Goal: Task Accomplishment & Management: Complete application form

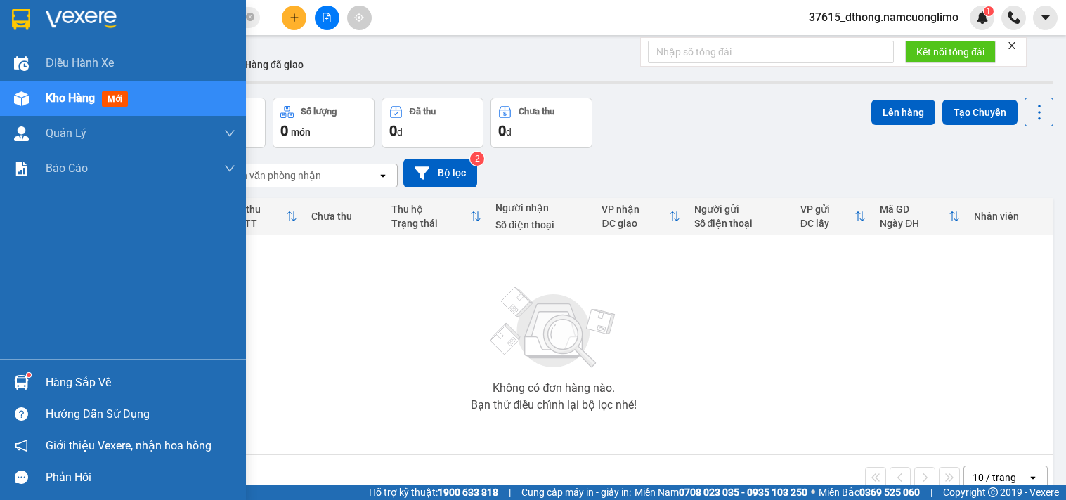
click at [93, 366] on div "Hàng sắp về Hướng dẫn sử dụng Giới thiệu Vexere, nhận hoa hồng Phản hồi" at bounding box center [123, 426] width 246 height 134
click at [96, 372] on div "Hàng sắp về" at bounding box center [141, 382] width 190 height 21
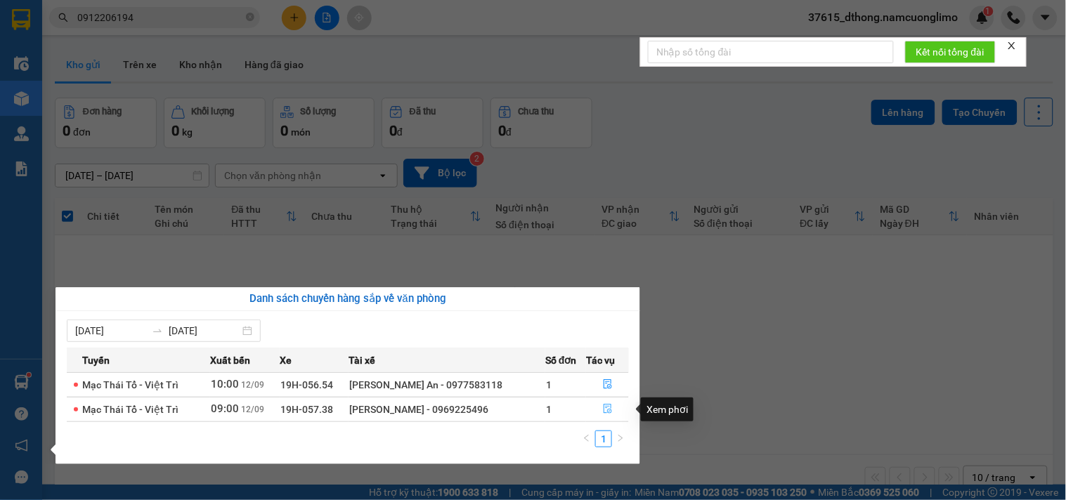
click at [606, 412] on icon "file-done" at bounding box center [608, 409] width 10 height 10
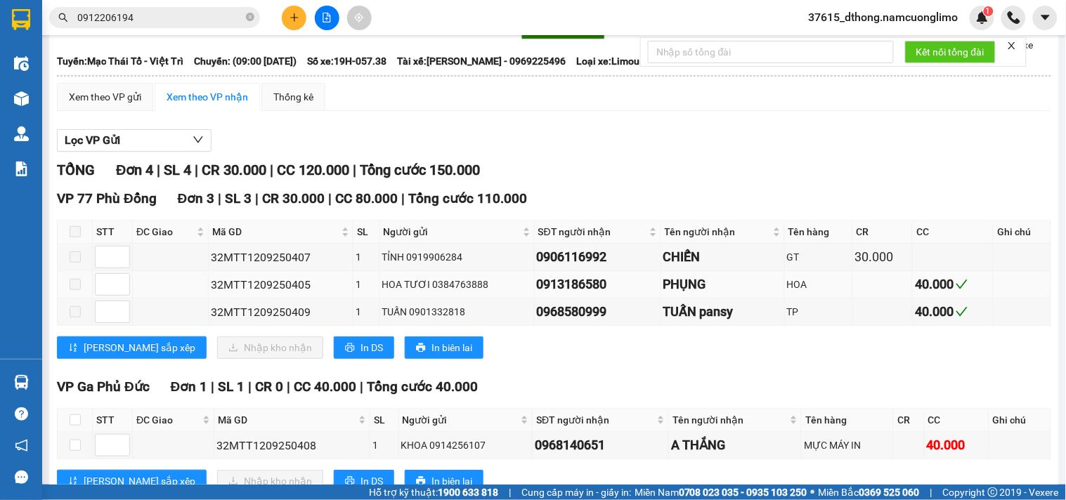
scroll to position [122, 0]
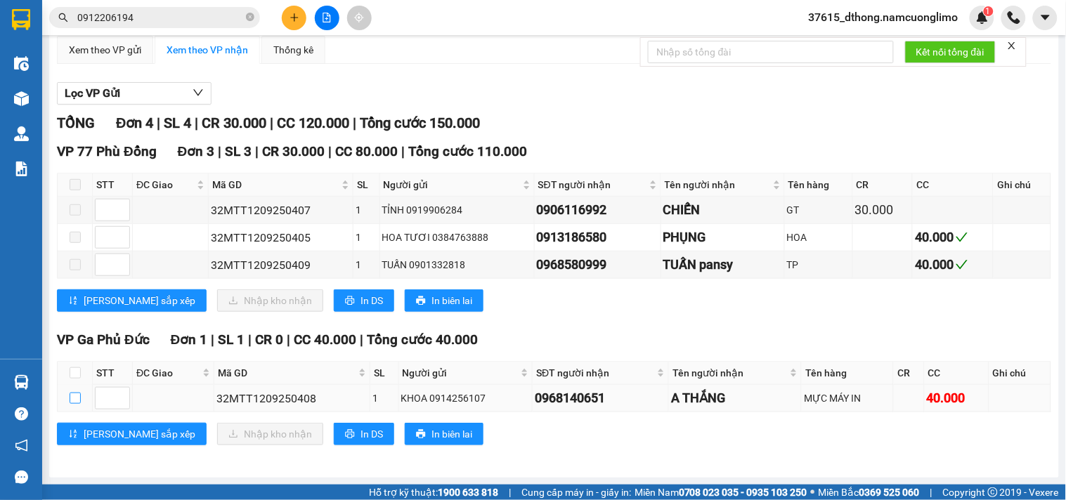
click at [78, 395] on input "checkbox" at bounding box center [75, 398] width 11 height 11
checkbox input "true"
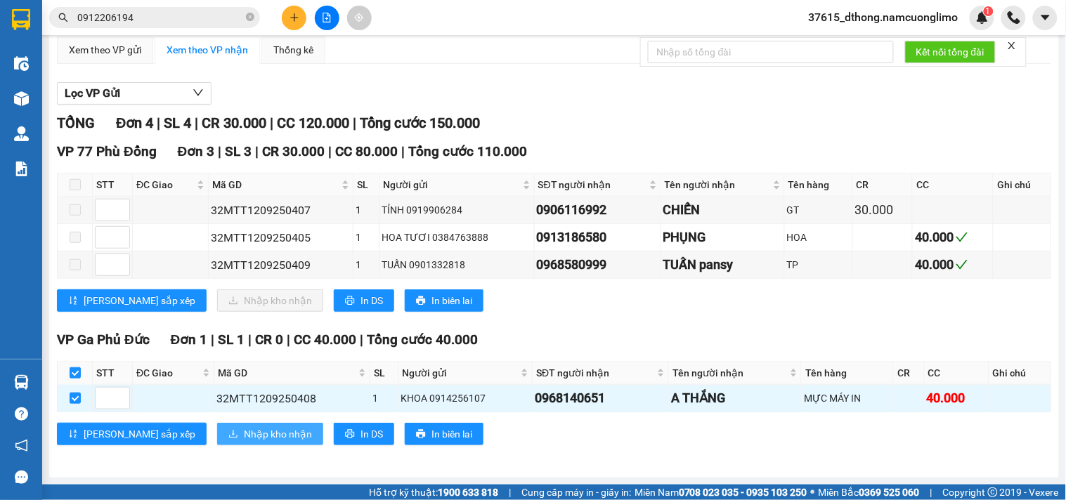
click at [244, 434] on span "Nhập kho nhận" at bounding box center [278, 434] width 68 height 15
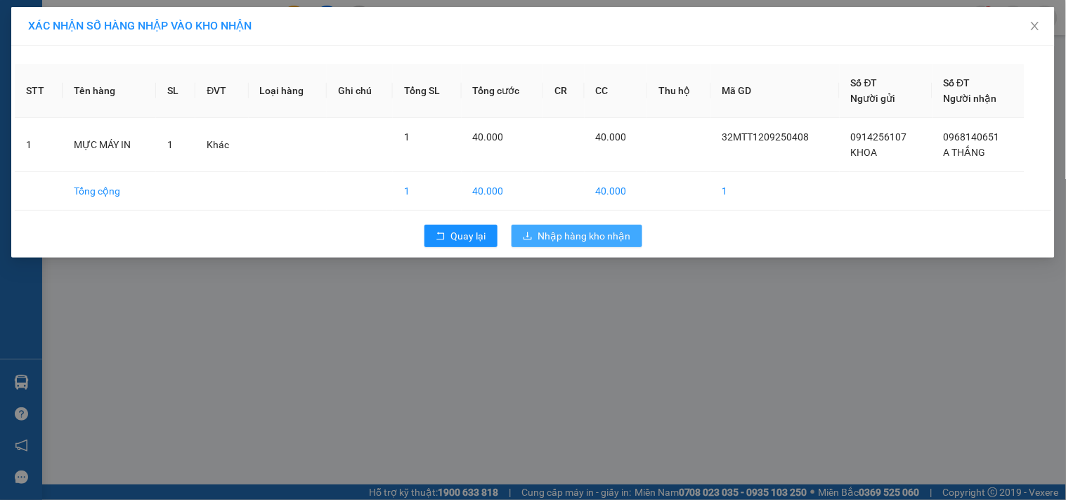
click at [616, 240] on span "Nhập hàng kho nhận" at bounding box center [584, 235] width 93 height 15
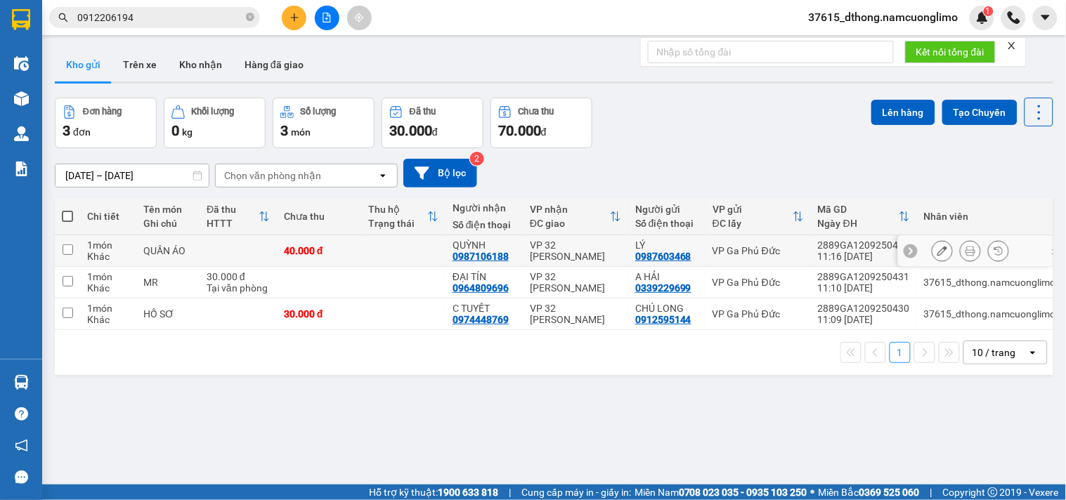
click at [71, 249] on input "checkbox" at bounding box center [68, 250] width 11 height 11
checkbox input "true"
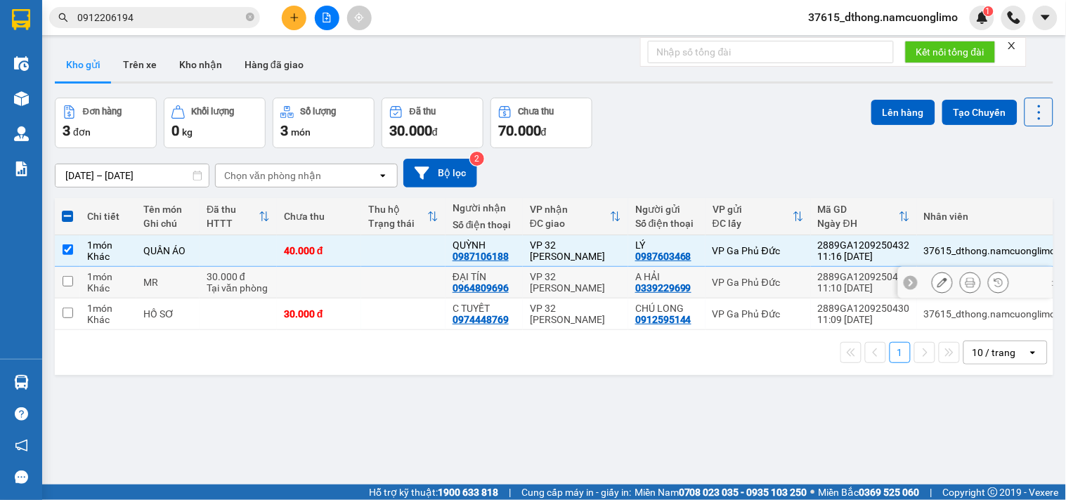
click at [67, 283] on input "checkbox" at bounding box center [68, 281] width 11 height 11
checkbox input "true"
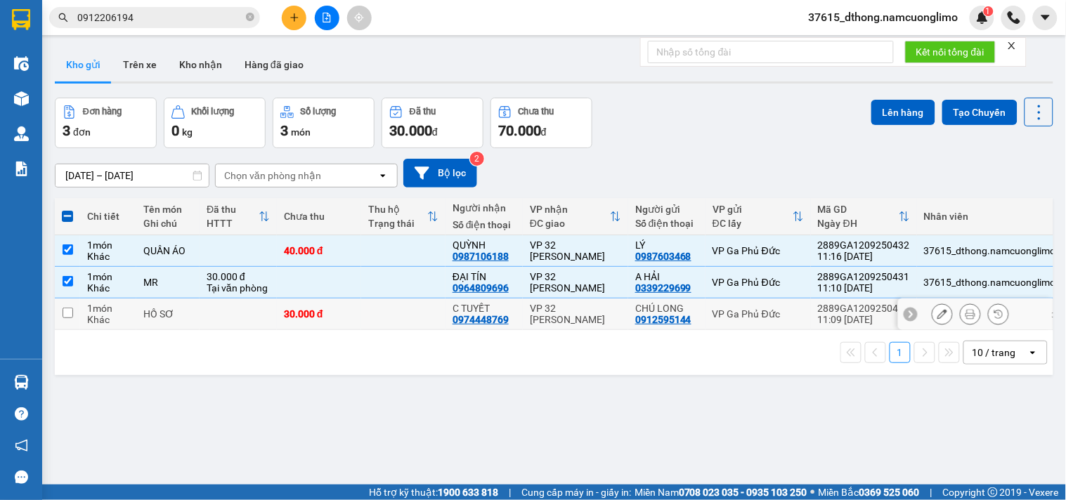
click at [67, 313] on input "checkbox" at bounding box center [68, 313] width 11 height 11
checkbox input "true"
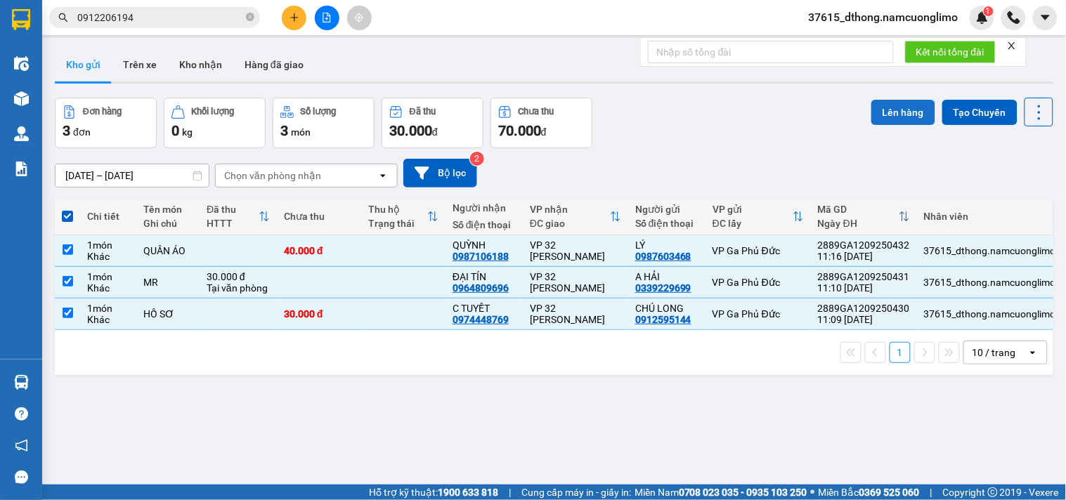
click at [894, 110] on button "Lên hàng" at bounding box center [903, 112] width 64 height 25
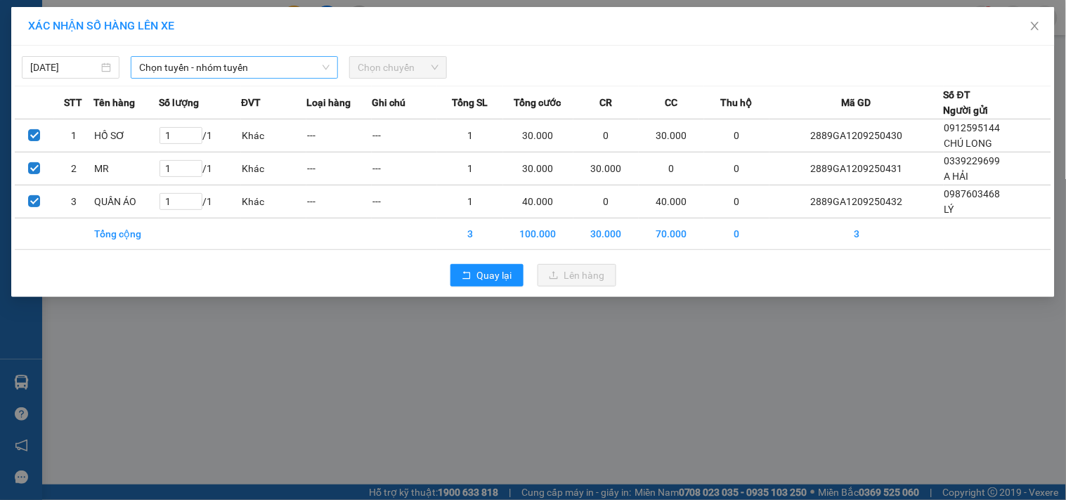
click at [213, 65] on span "Chọn tuyến - nhóm tuyến" at bounding box center [234, 67] width 190 height 21
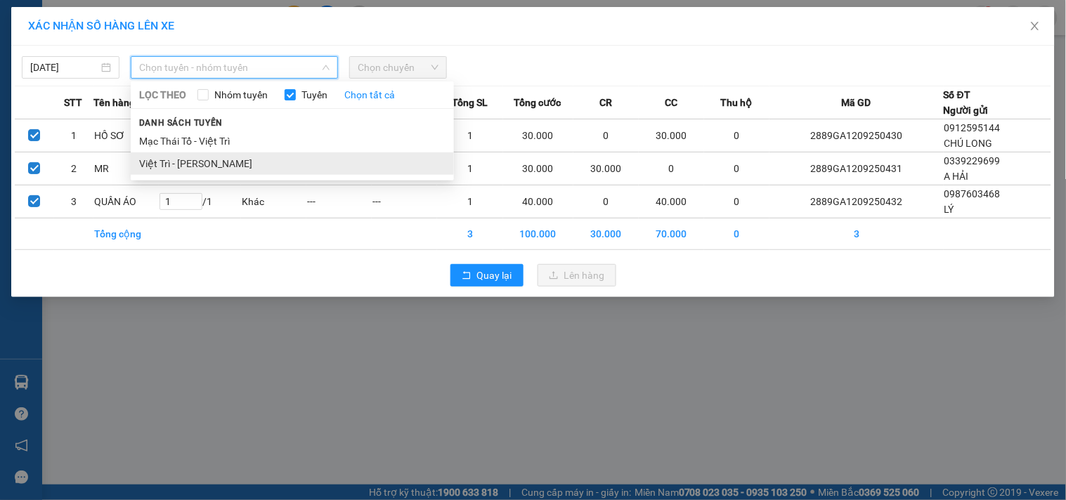
click at [186, 160] on li "Việt Trì - [PERSON_NAME]" at bounding box center [292, 164] width 323 height 22
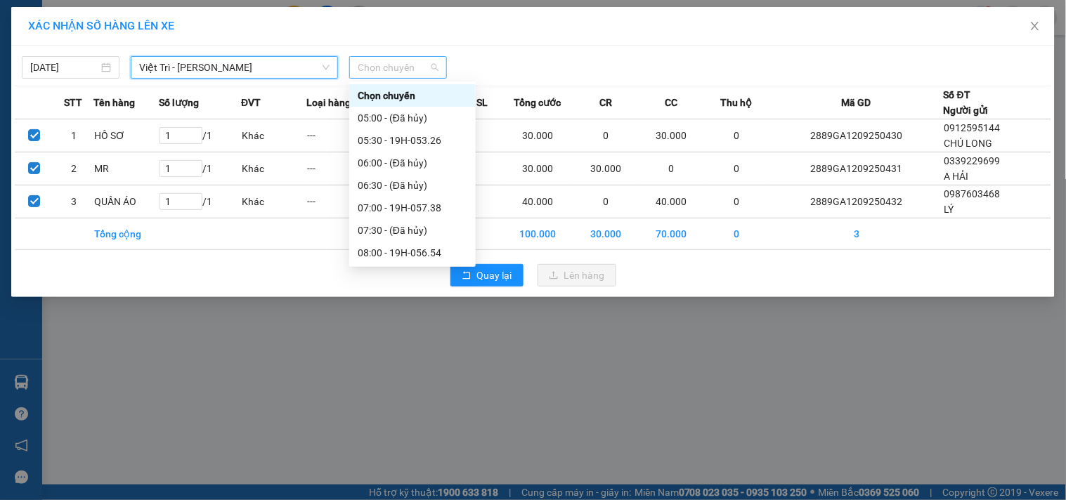
click at [439, 60] on div "Chọn chuyến" at bounding box center [398, 67] width 98 height 22
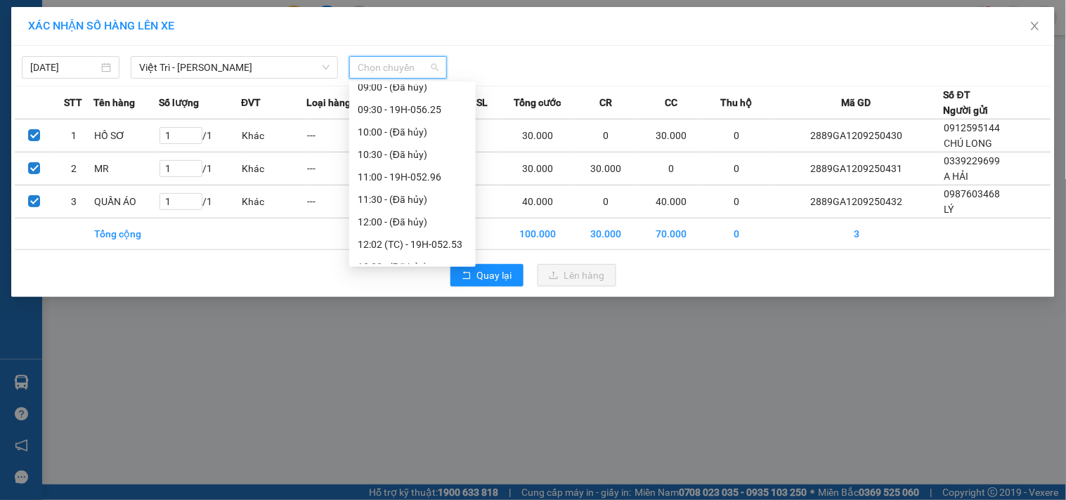
scroll to position [270, 0]
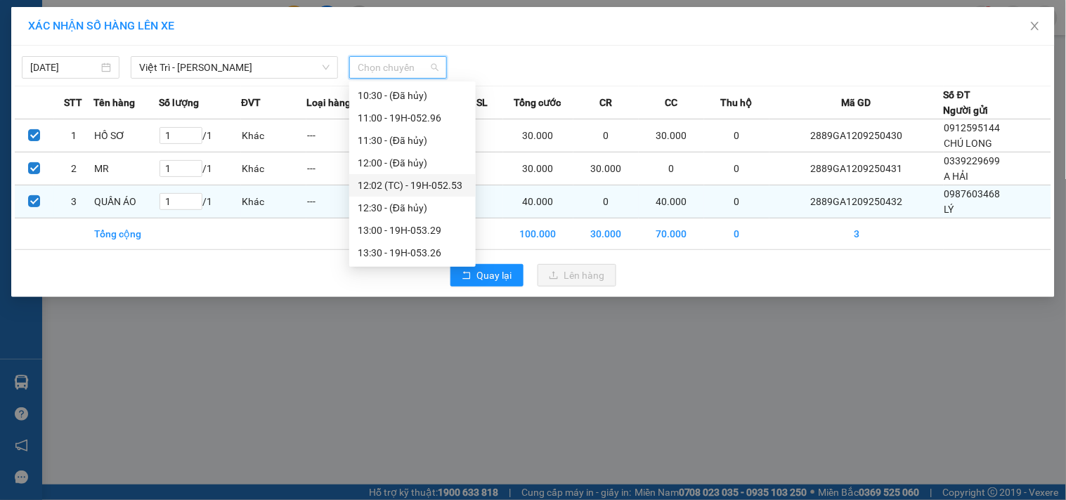
drag, startPoint x: 455, startPoint y: 188, endPoint x: 452, endPoint y: 197, distance: 9.6
click at [455, 187] on div "12:02 (TC) - 19H-052.53" at bounding box center [413, 185] width 110 height 15
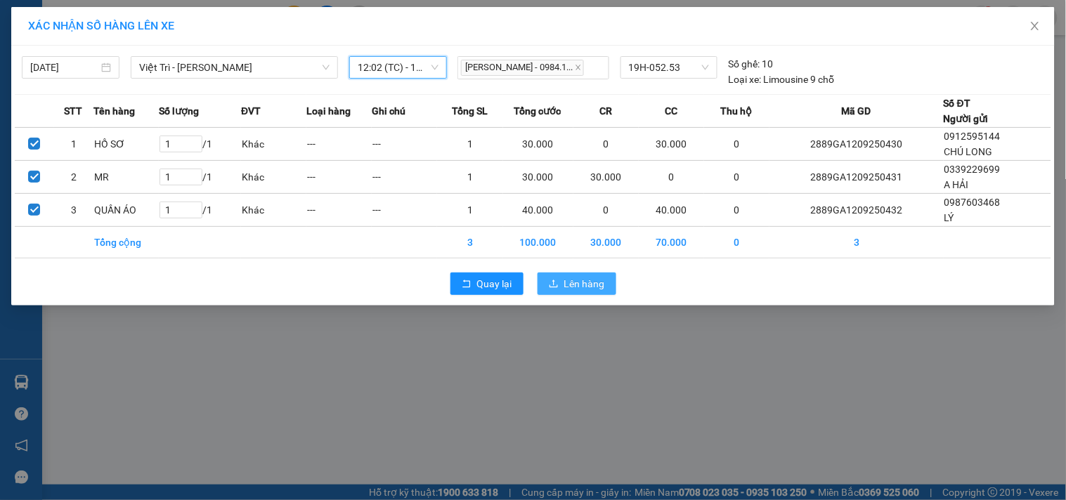
click at [579, 281] on span "Lên hàng" at bounding box center [584, 283] width 41 height 15
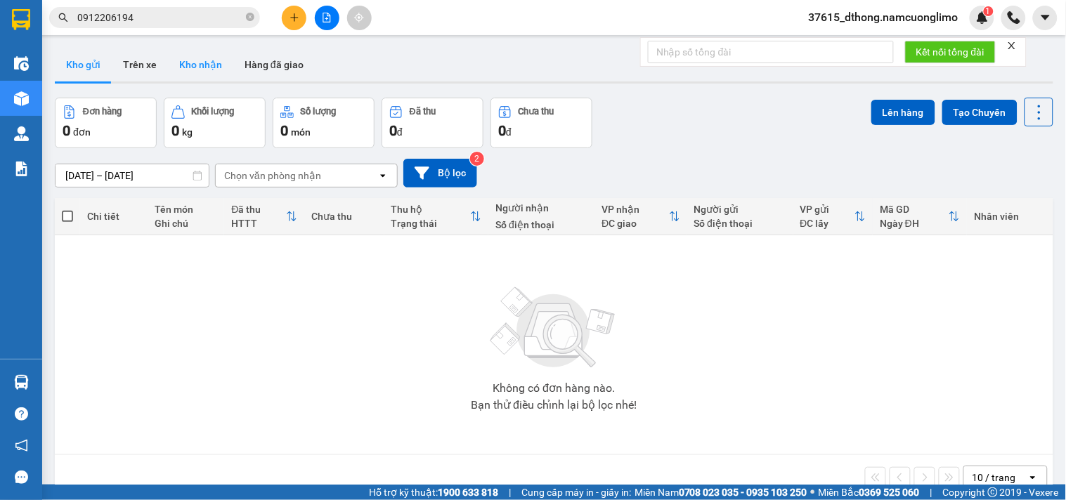
click at [207, 60] on button "Kho nhận" at bounding box center [200, 65] width 65 height 34
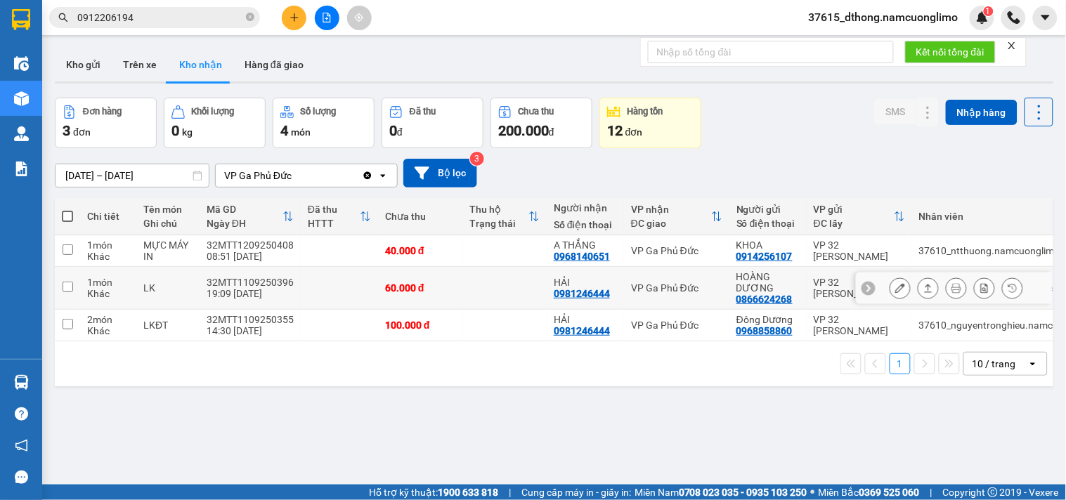
click at [68, 286] on input "checkbox" at bounding box center [68, 287] width 11 height 11
checkbox input "true"
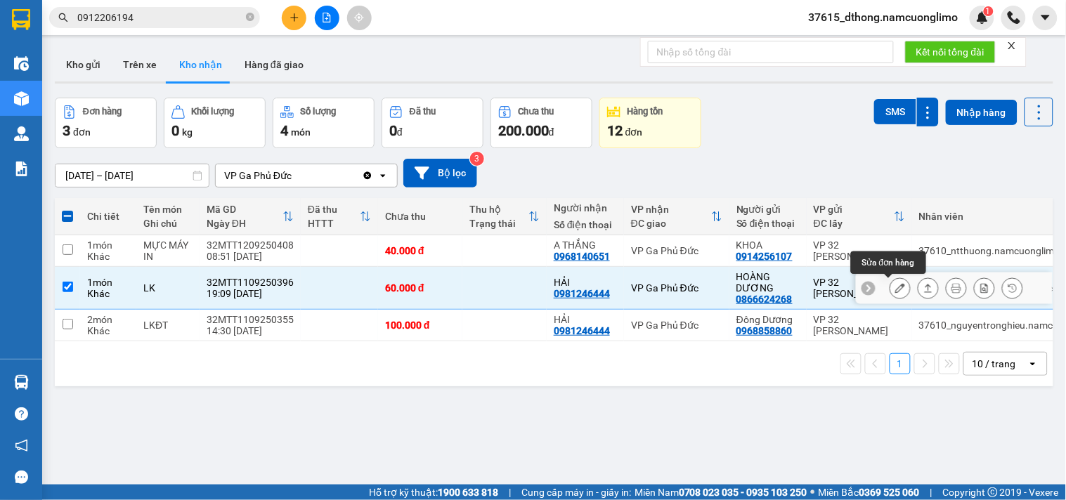
click at [895, 290] on icon at bounding box center [900, 288] width 10 height 10
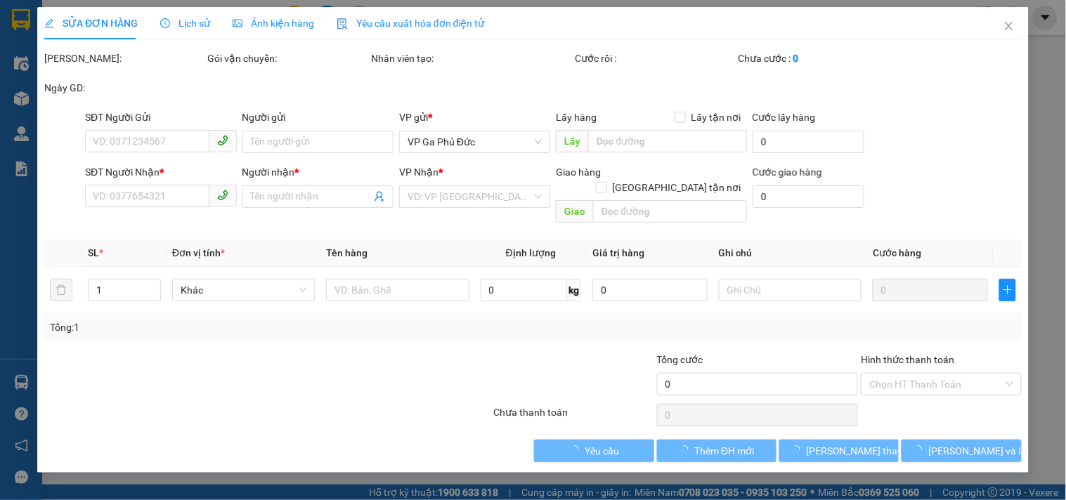
type input "0866624268"
type input "HOÀNG DƯƠNG"
type input "0981246444"
type input "HẢI"
type input "60.000"
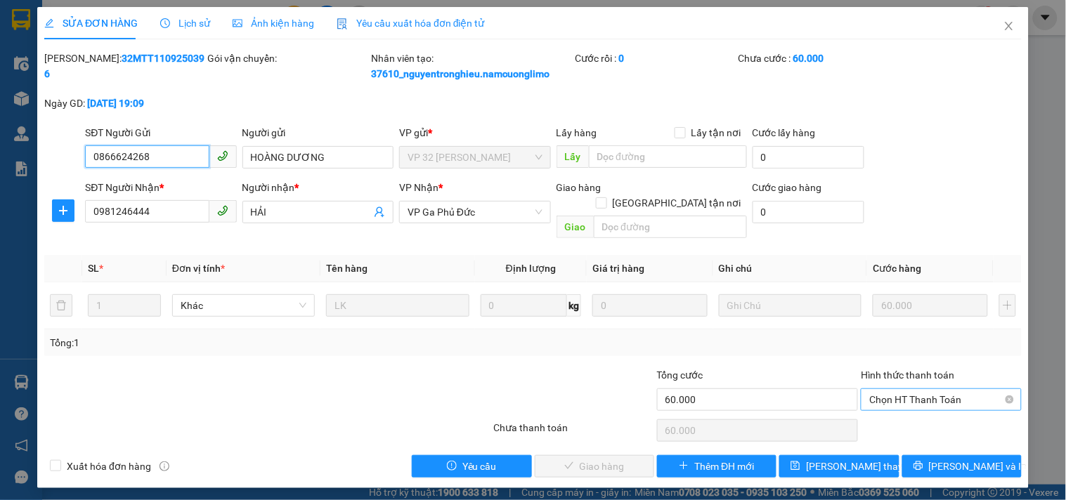
click at [929, 389] on span "Chọn HT Thanh Toán" at bounding box center [940, 399] width 143 height 21
click at [909, 416] on div "Tại văn phòng" at bounding box center [942, 412] width 144 height 15
type input "0"
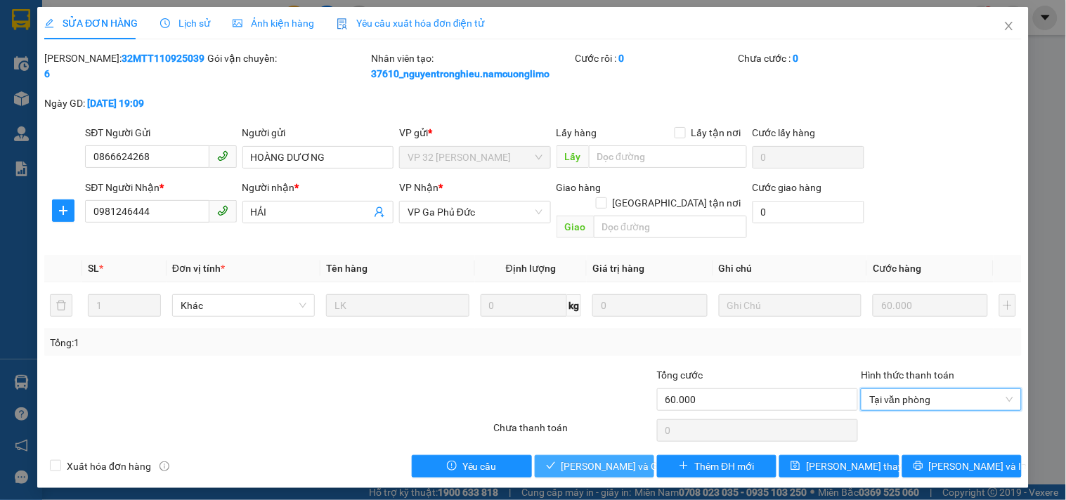
click at [622, 459] on span "[PERSON_NAME] và Giao hàng" at bounding box center [629, 466] width 135 height 15
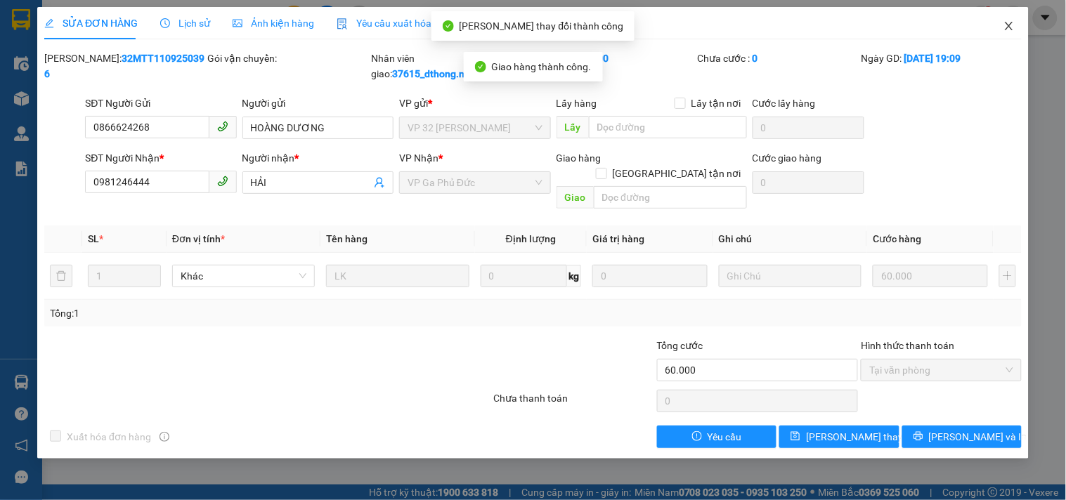
click at [1012, 27] on icon "close" at bounding box center [1009, 25] width 11 height 11
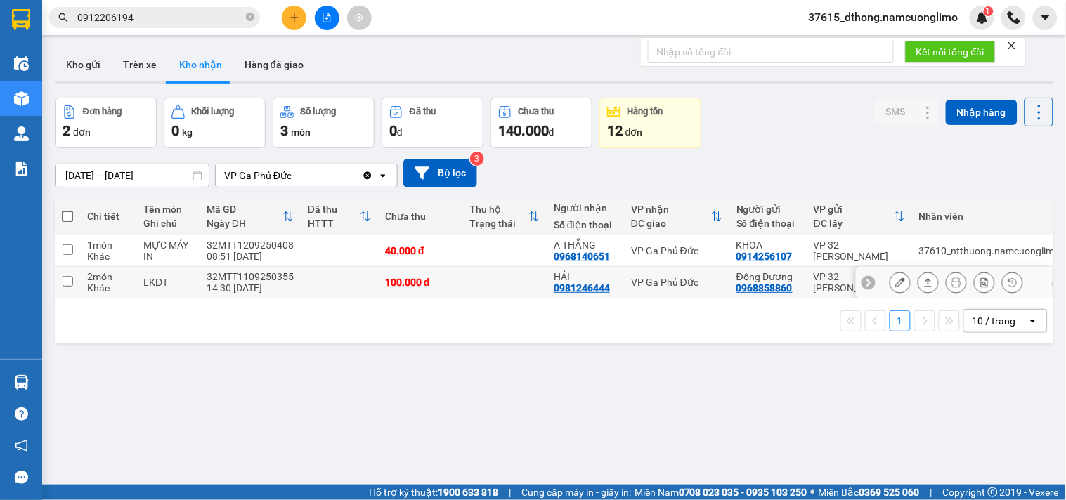
click at [67, 278] on input "checkbox" at bounding box center [68, 281] width 11 height 11
checkbox input "true"
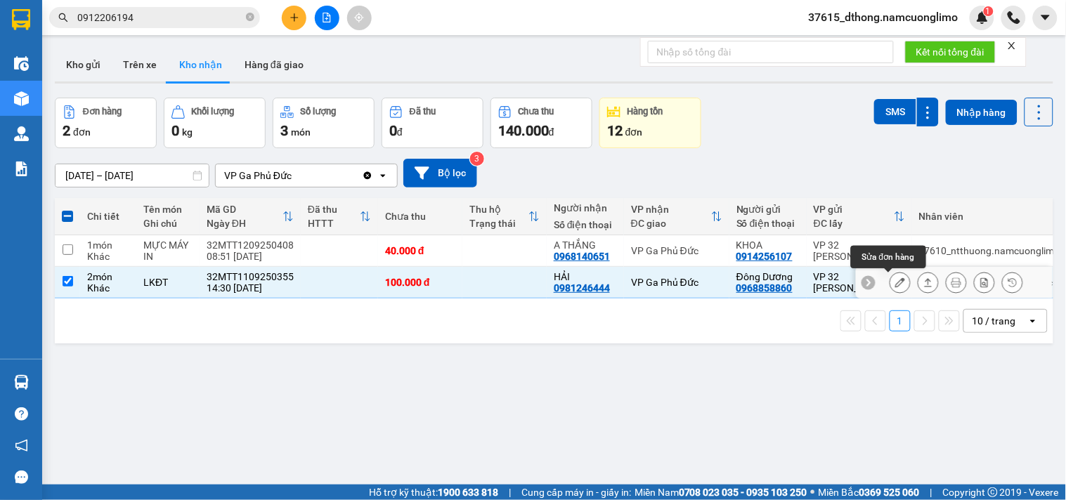
click at [895, 283] on icon at bounding box center [900, 283] width 10 height 10
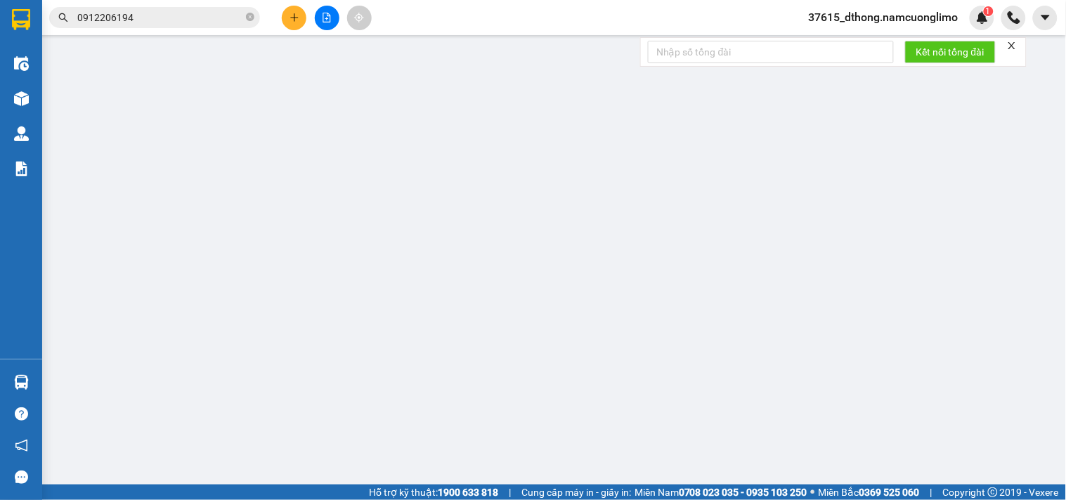
type input "0968858860"
type input "Đông Dương"
type input "0981246444"
type input "HẢI"
type input "100.000"
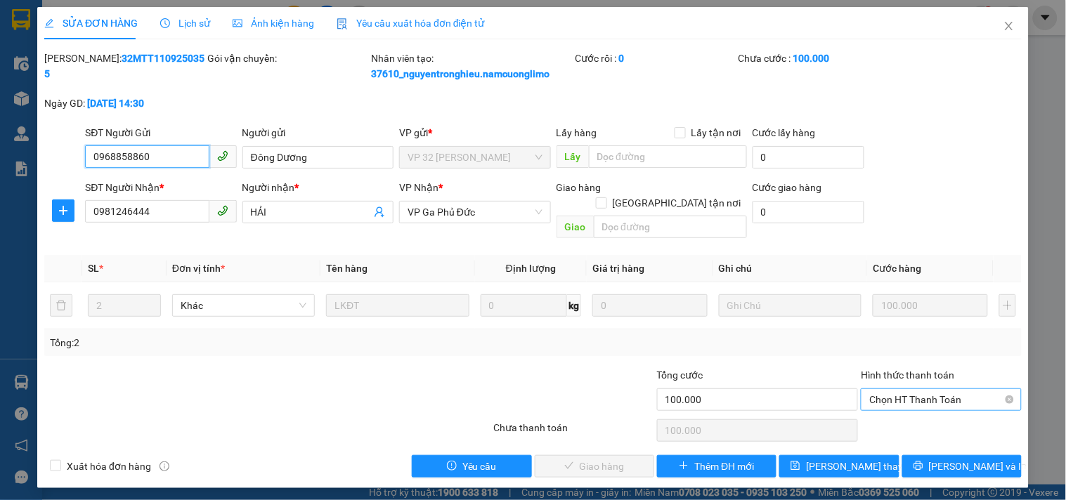
click at [939, 389] on span "Chọn HT Thanh Toán" at bounding box center [940, 399] width 143 height 21
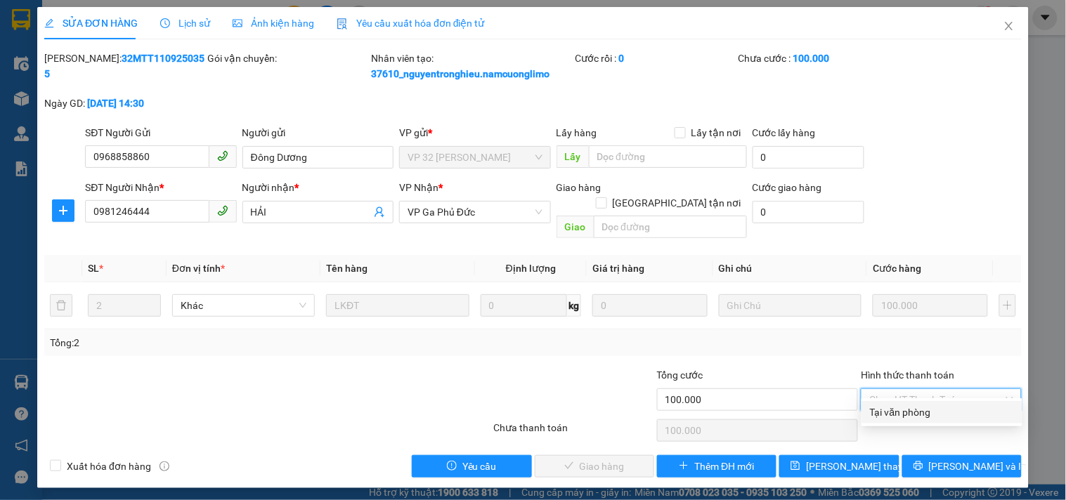
click at [894, 415] on div "Tại văn phòng" at bounding box center [942, 412] width 144 height 15
type input "0"
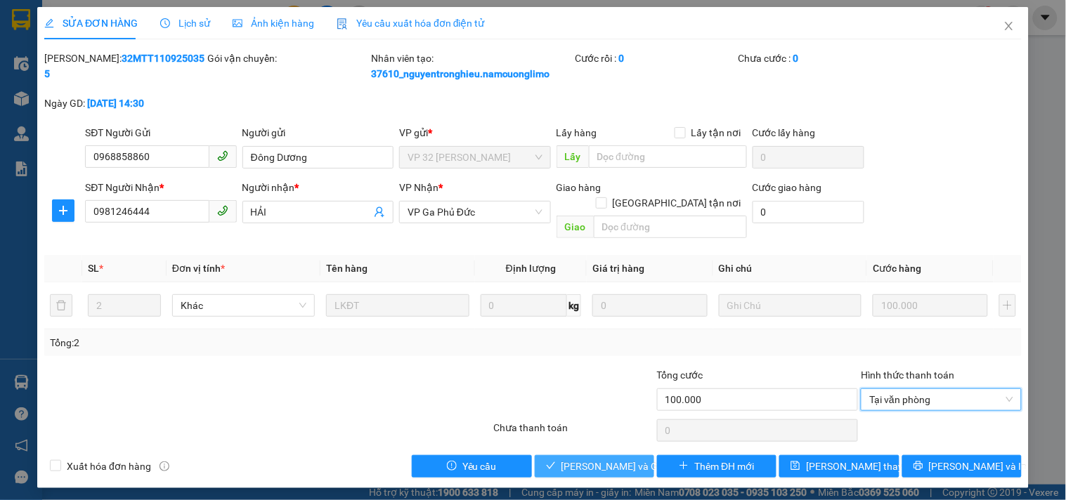
click at [624, 459] on span "[PERSON_NAME] và Giao hàng" at bounding box center [629, 466] width 135 height 15
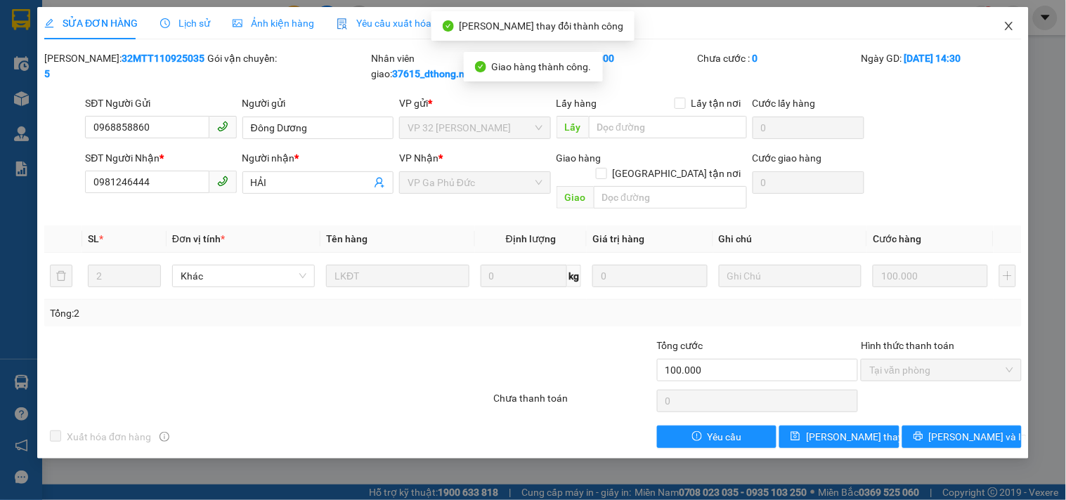
click at [1009, 28] on icon "close" at bounding box center [1009, 25] width 11 height 11
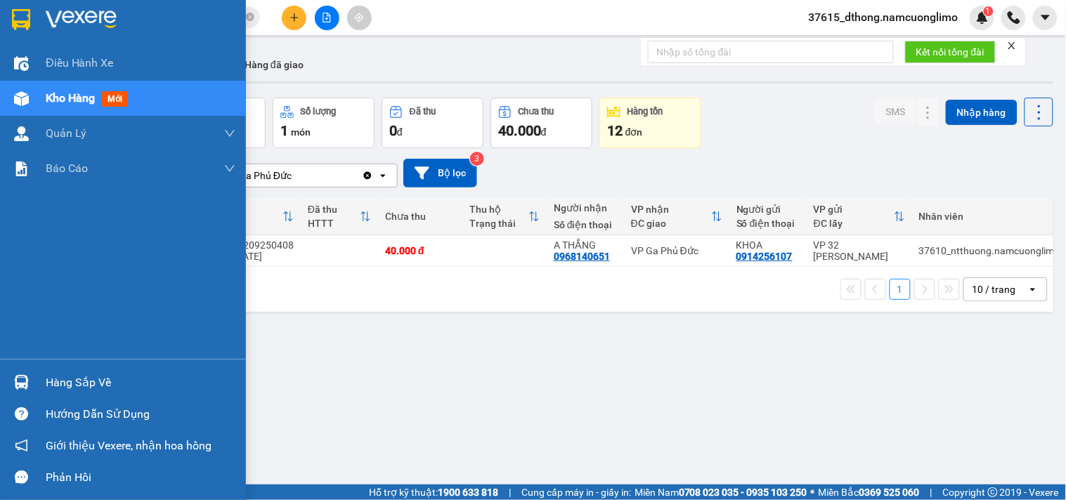
click at [75, 382] on div "Hàng sắp về" at bounding box center [141, 382] width 190 height 21
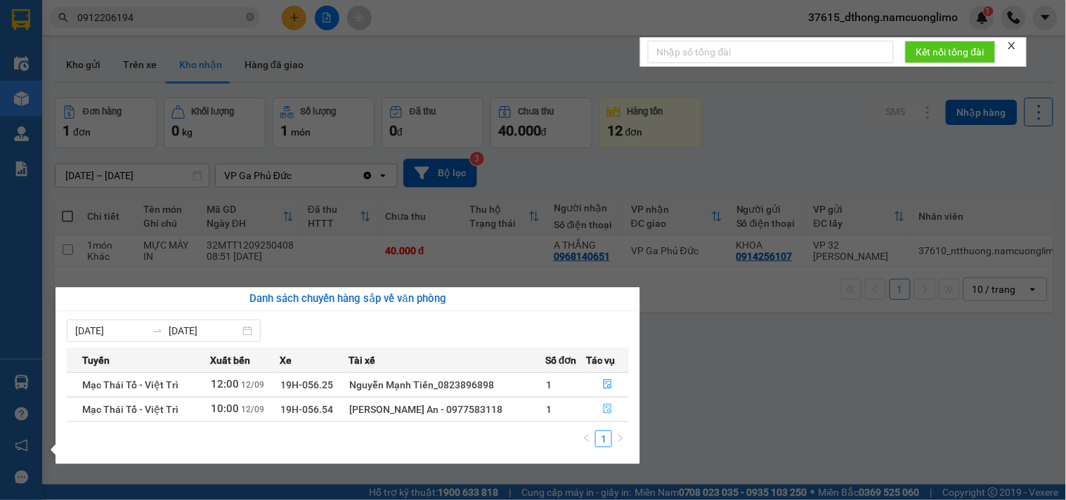
click at [603, 411] on icon "file-done" at bounding box center [608, 409] width 10 height 10
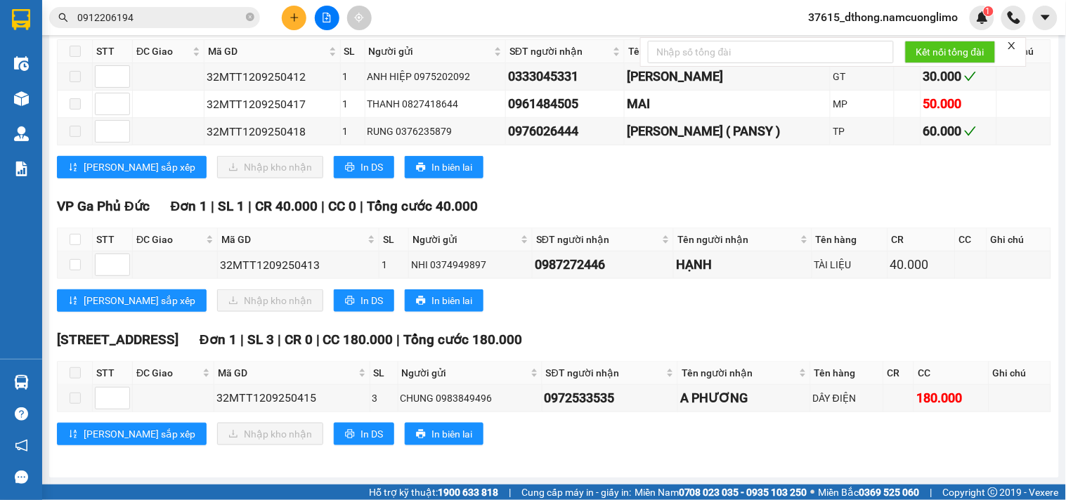
scroll to position [256, 0]
click at [72, 263] on input "checkbox" at bounding box center [75, 264] width 11 height 11
checkbox input "true"
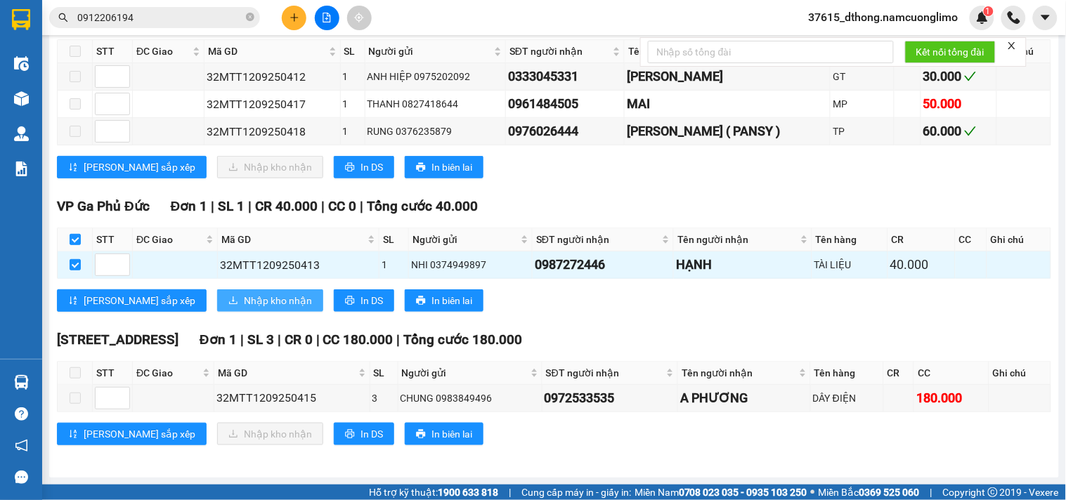
click at [244, 301] on span "Nhập kho nhận" at bounding box center [278, 300] width 68 height 15
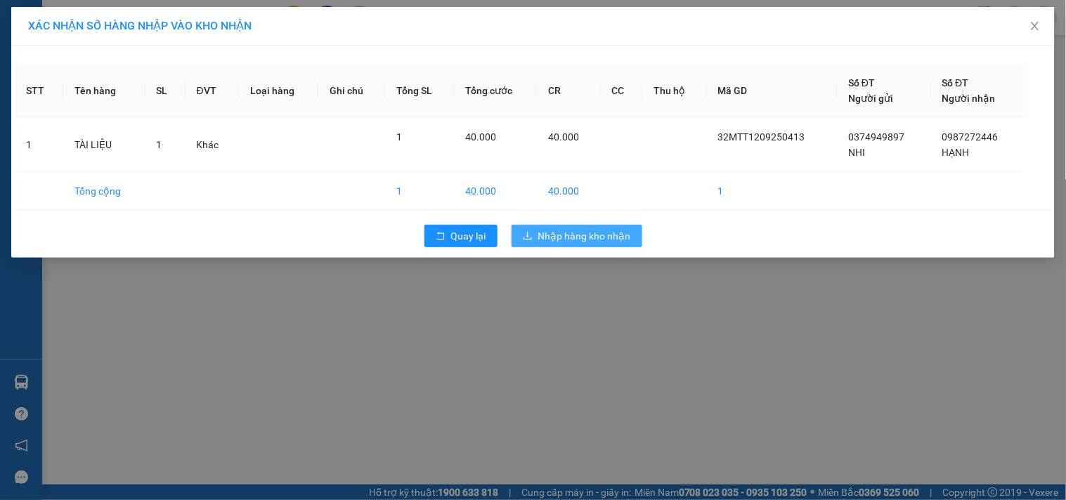
click at [605, 235] on span "Nhập hàng kho nhận" at bounding box center [584, 235] width 93 height 15
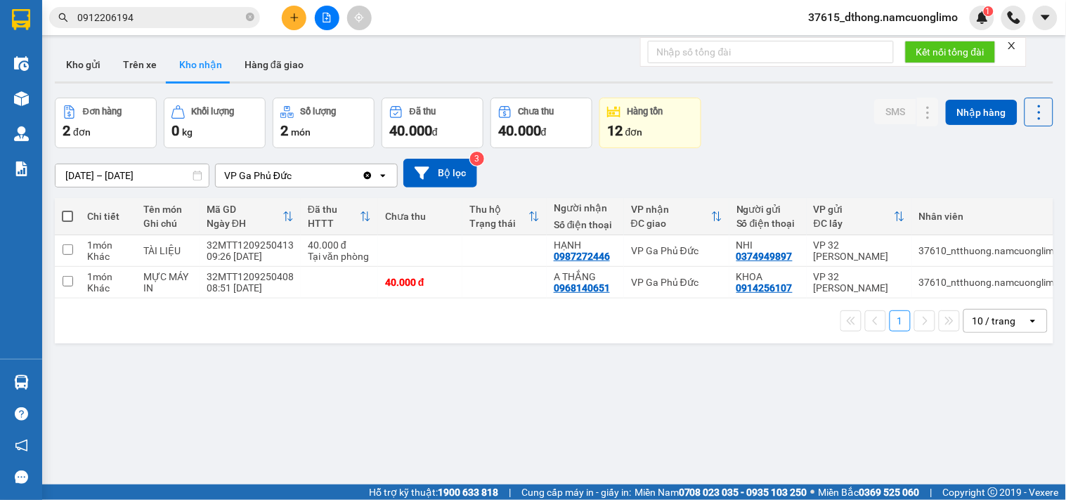
click at [765, 122] on div "Đơn hàng 2 đơn Khối lượng 0 kg Số lượng 2 món Đã thu 40.000 đ Chưa thu 40.000 đ…" at bounding box center [554, 123] width 999 height 51
drag, startPoint x: 66, startPoint y: 283, endPoint x: 72, endPoint y: 287, distance: 7.6
click at [65, 282] on input "checkbox" at bounding box center [68, 281] width 11 height 11
checkbox input "true"
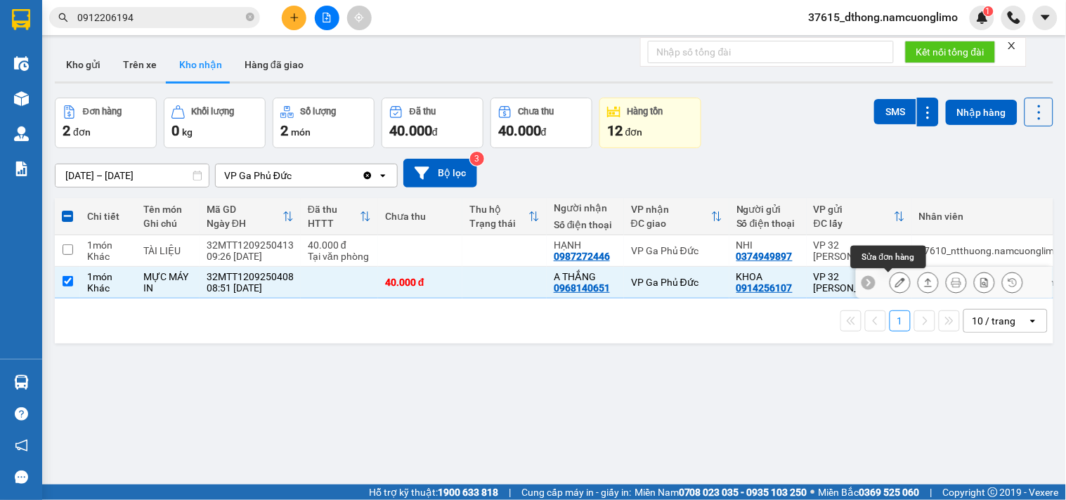
click at [895, 285] on icon at bounding box center [900, 283] width 10 height 10
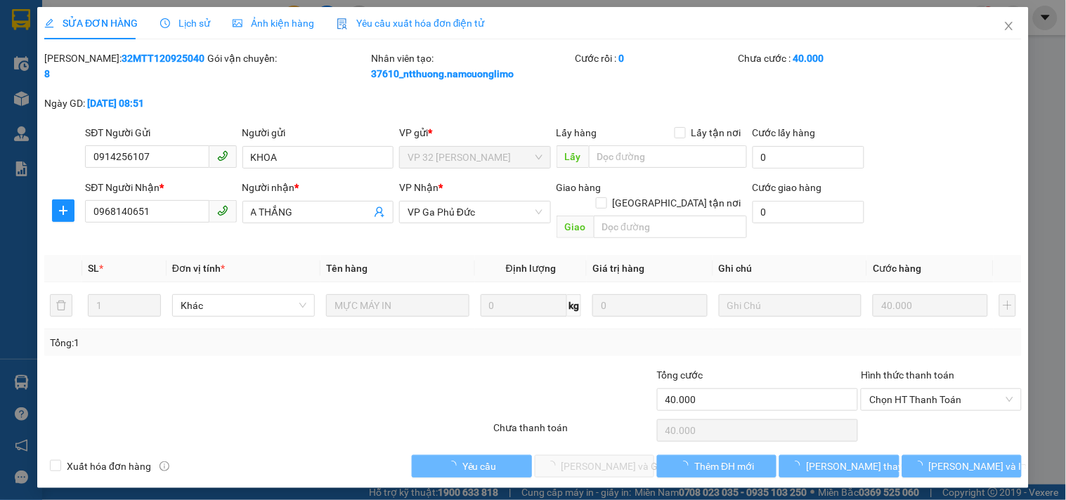
type input "0914256107"
type input "KHOA"
type input "0968140651"
type input "A THẮNG"
type input "40.000"
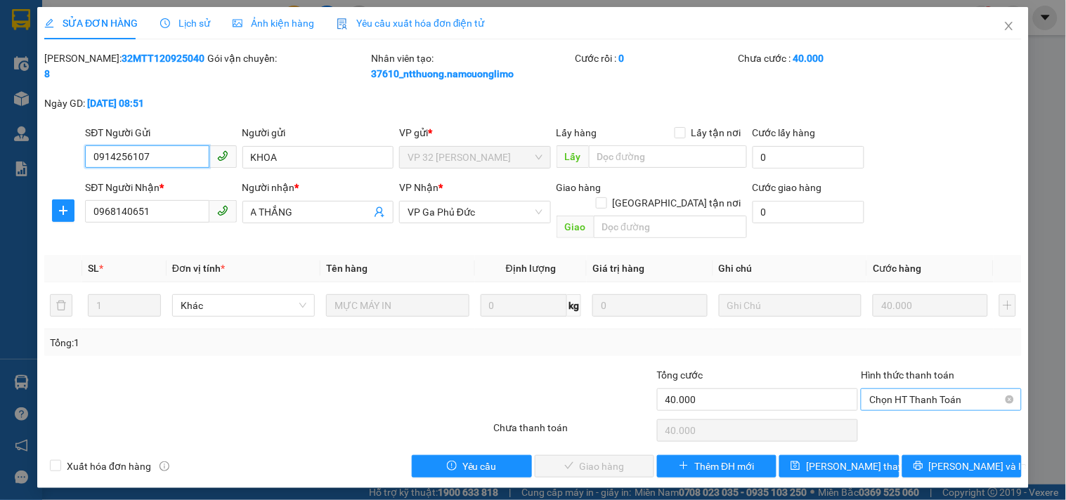
click at [923, 389] on span "Chọn HT Thanh Toán" at bounding box center [940, 399] width 143 height 21
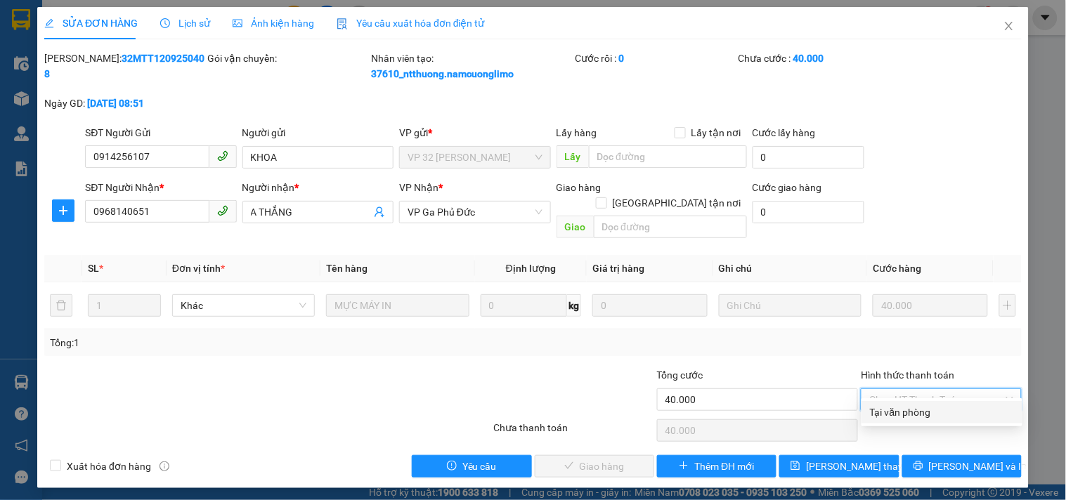
click at [916, 417] on div "Tại văn phòng" at bounding box center [942, 412] width 144 height 15
type input "0"
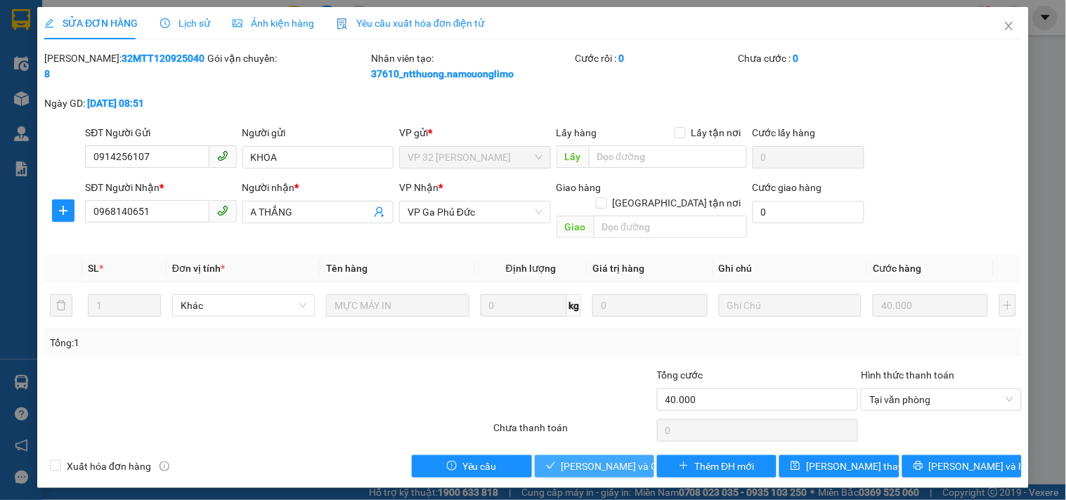
click at [629, 459] on span "[PERSON_NAME] và Giao hàng" at bounding box center [629, 466] width 135 height 15
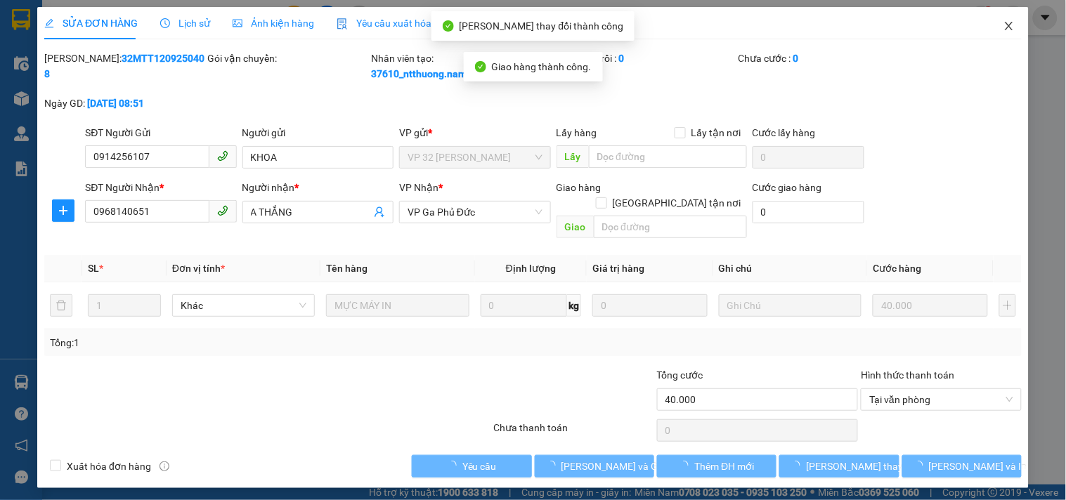
click at [1013, 27] on icon "close" at bounding box center [1009, 25] width 11 height 11
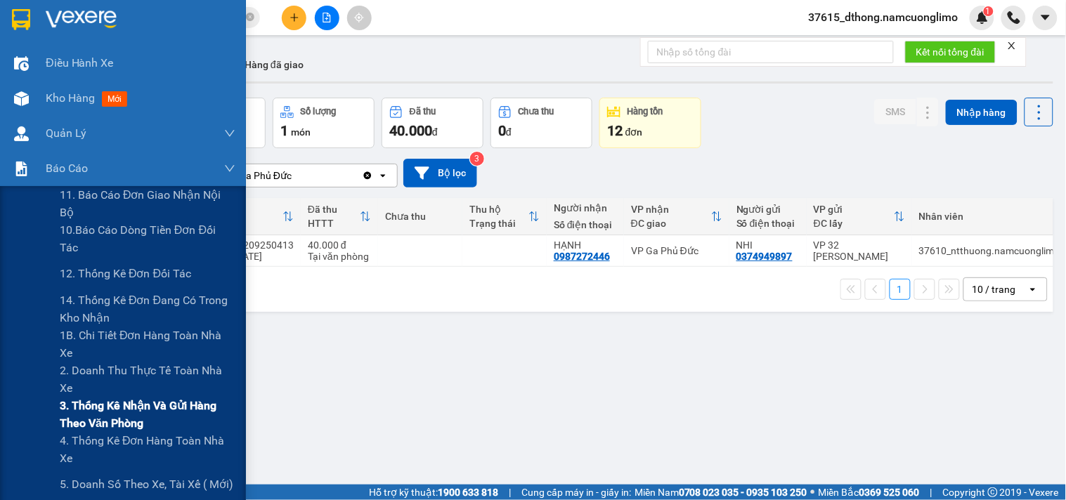
click at [105, 398] on span "3. Thống kê nhận và gửi hàng theo văn phòng" at bounding box center [148, 414] width 176 height 35
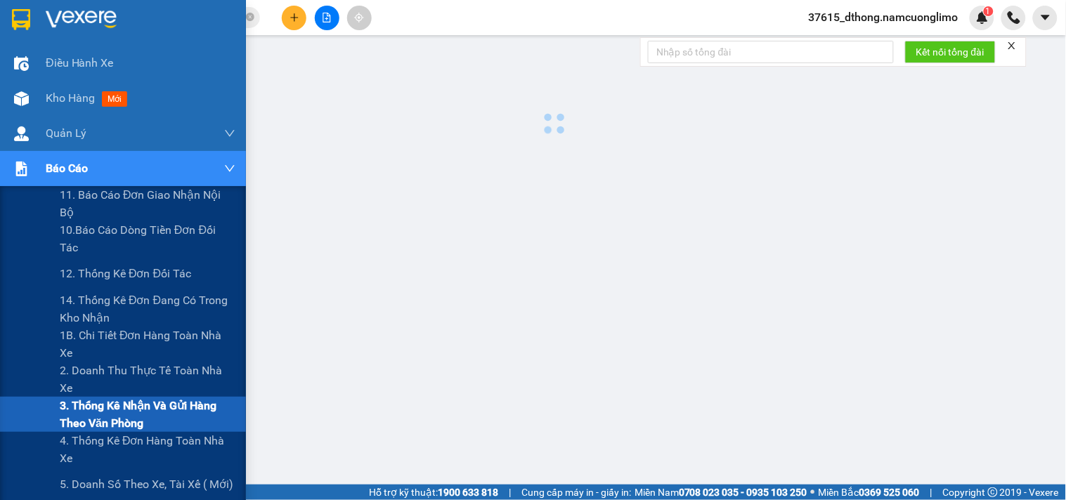
click at [108, 409] on span "3. Thống kê nhận và gửi hàng theo văn phòng" at bounding box center [148, 414] width 176 height 35
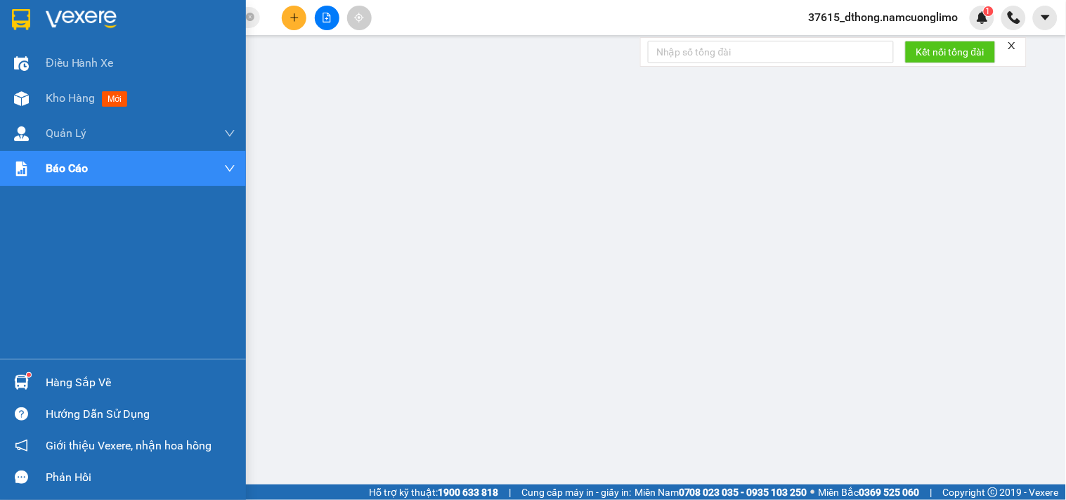
click at [15, 15] on img at bounding box center [21, 19] width 18 height 21
click at [247, 18] on icon "close-circle" at bounding box center [250, 17] width 8 height 8
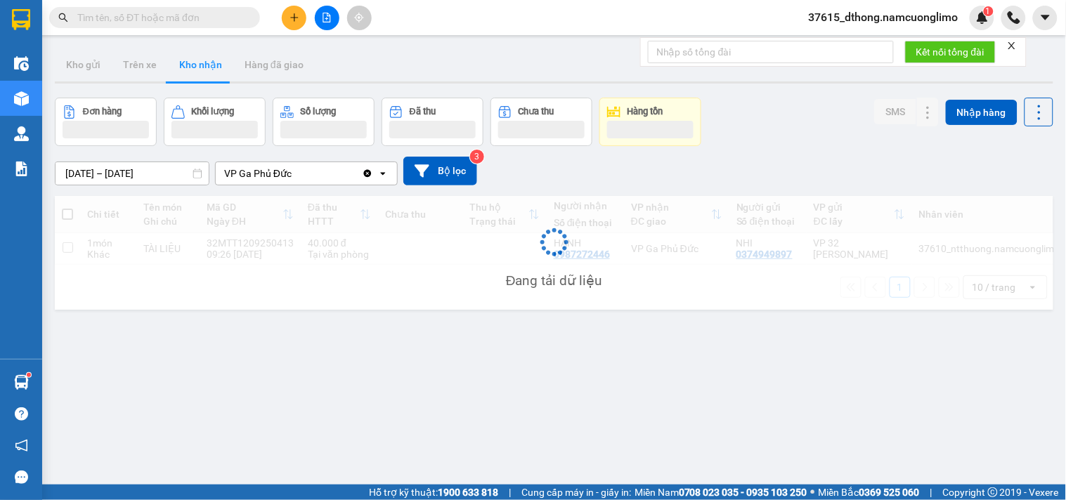
click at [249, 16] on span at bounding box center [250, 17] width 8 height 15
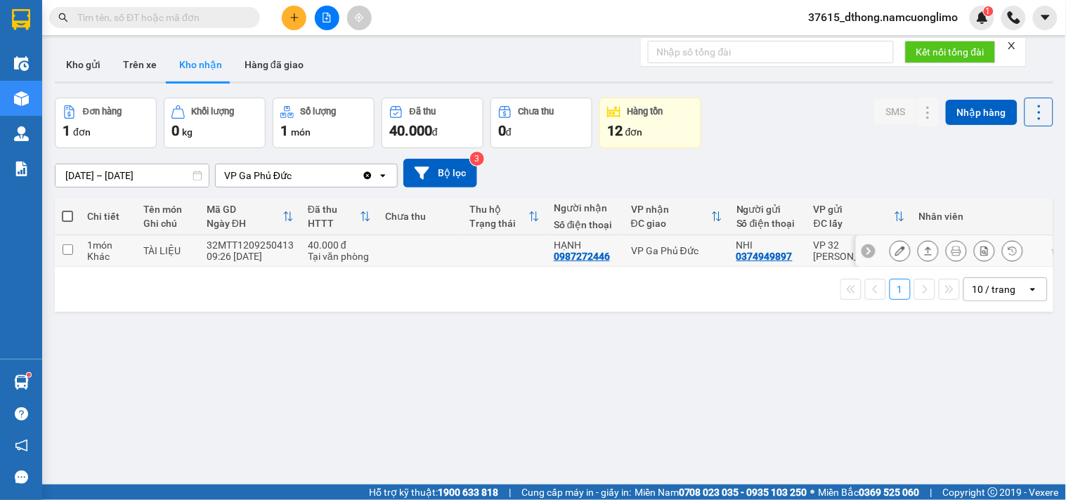
click at [70, 251] on input "checkbox" at bounding box center [68, 250] width 11 height 11
checkbox input "true"
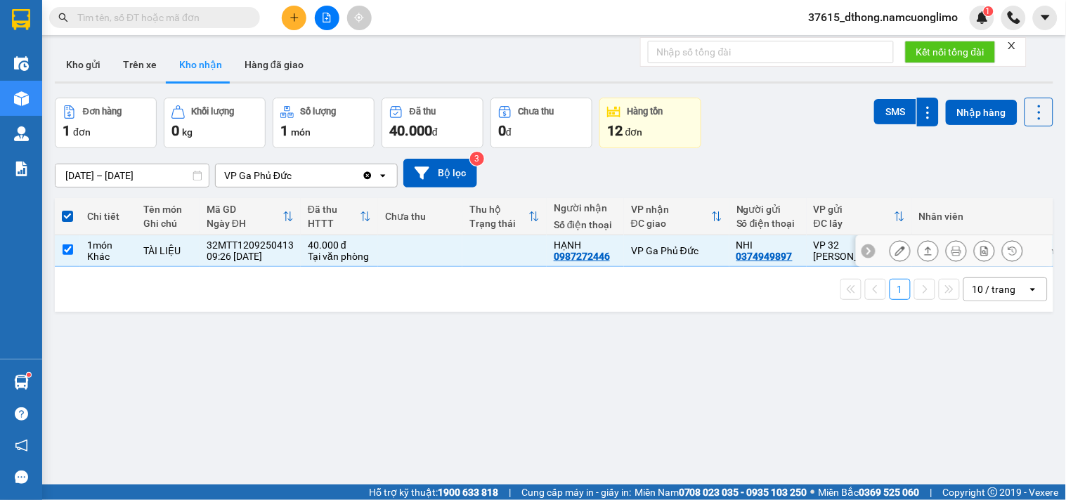
click at [895, 250] on icon at bounding box center [900, 251] width 10 height 10
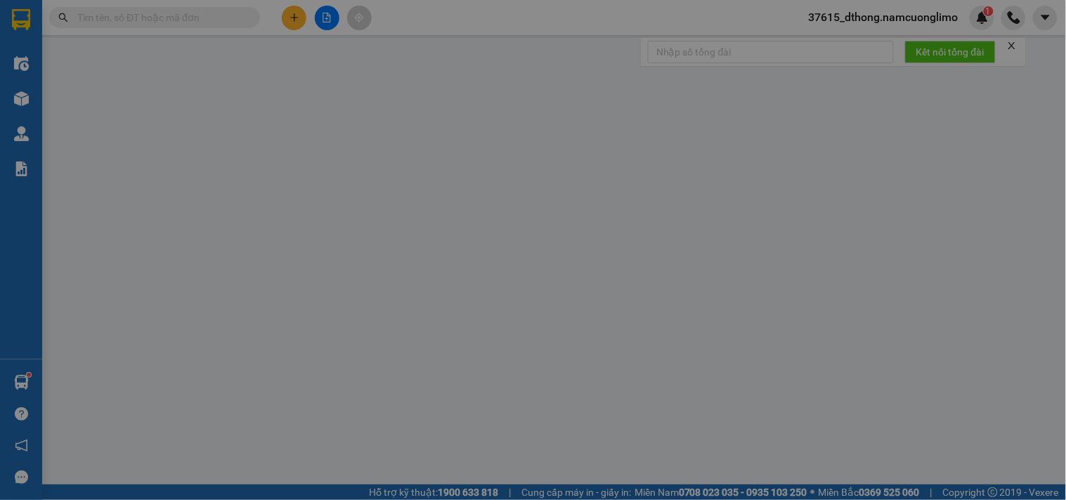
type input "0374949897"
type input "NHI"
type input "0987272446"
type input "HẠNH"
type input "40.000"
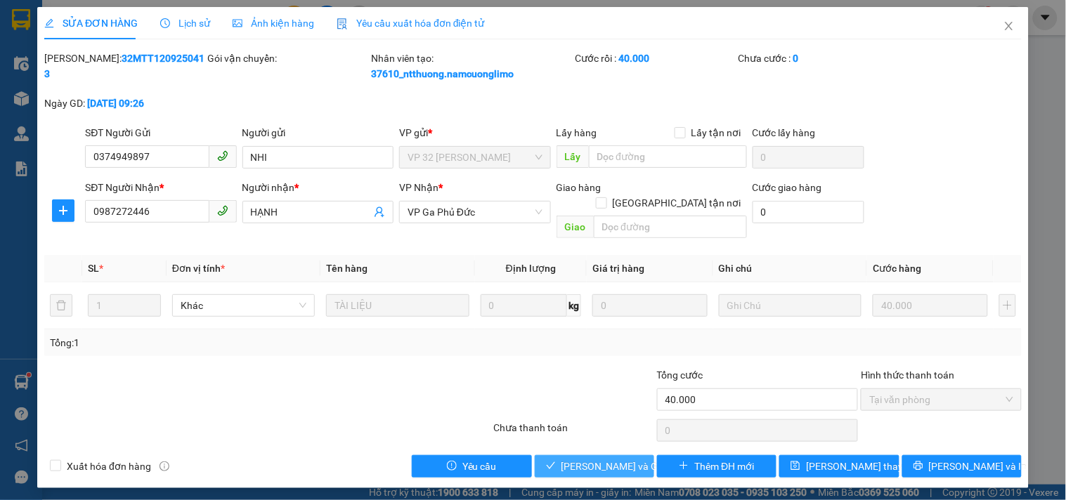
click at [621, 459] on span "[PERSON_NAME] và Giao hàng" at bounding box center [629, 466] width 135 height 15
